Goal: Find specific page/section: Find specific page/section

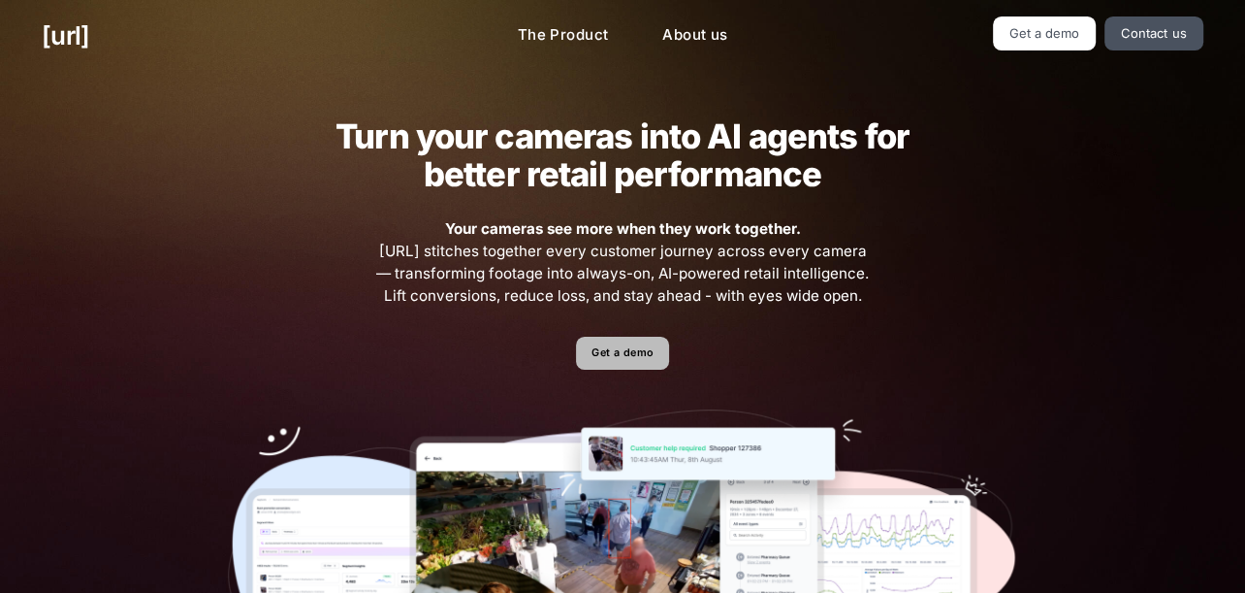
click at [610, 358] on link "Get a demo" at bounding box center [622, 354] width 92 height 34
click at [85, 36] on link "[URL]" at bounding box center [66, 35] width 48 height 38
click at [610, 358] on link "Get a demo" at bounding box center [622, 354] width 92 height 34
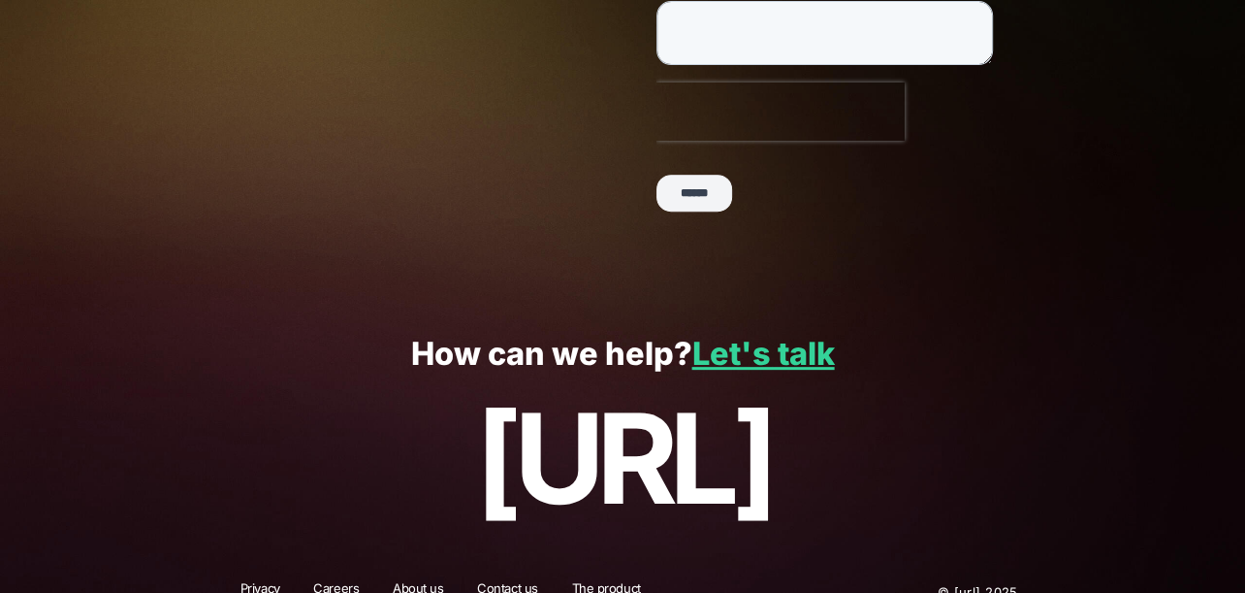
scroll to position [579, 0]
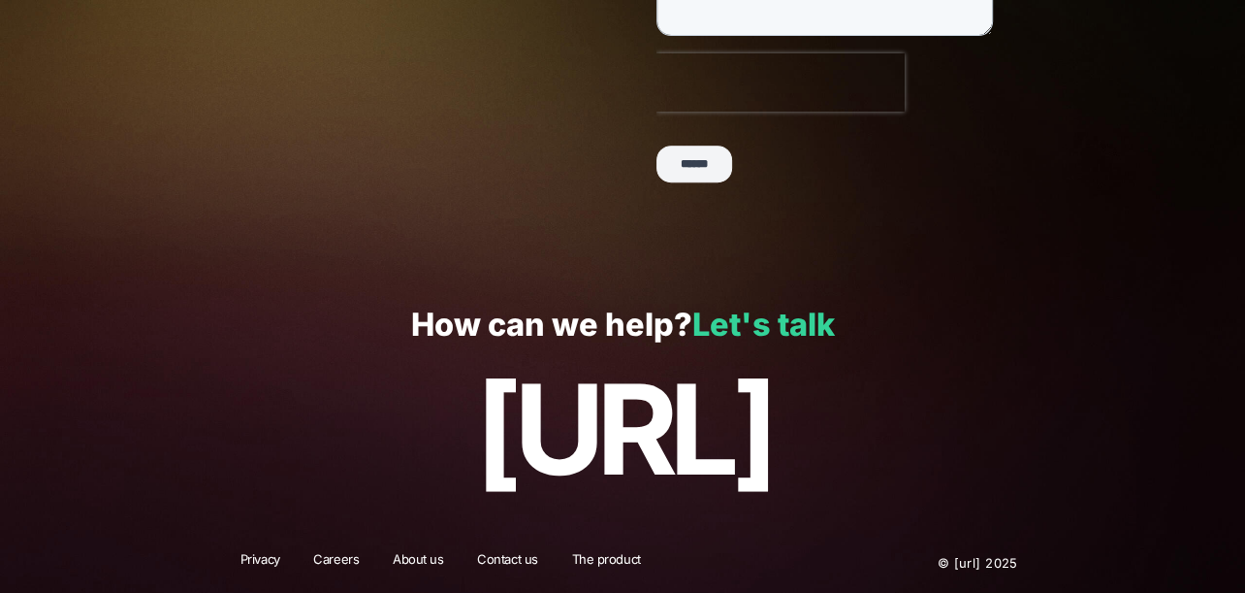
click at [753, 335] on link "Let's talk" at bounding box center [763, 325] width 143 height 38
